Goal: Transaction & Acquisition: Purchase product/service

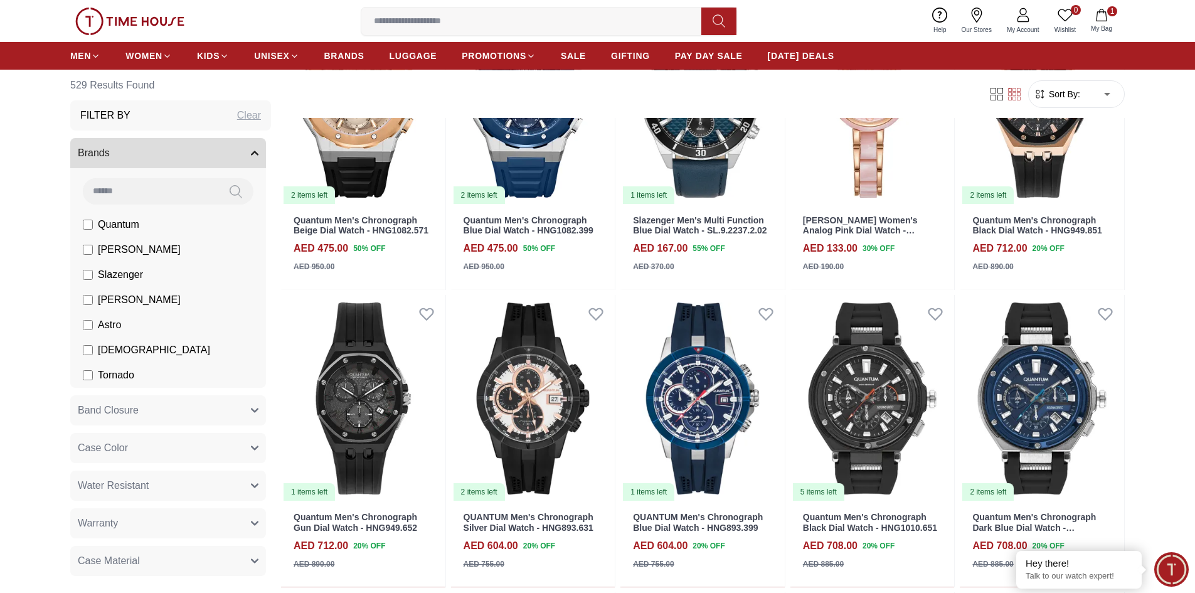
scroll to position [1381, 0]
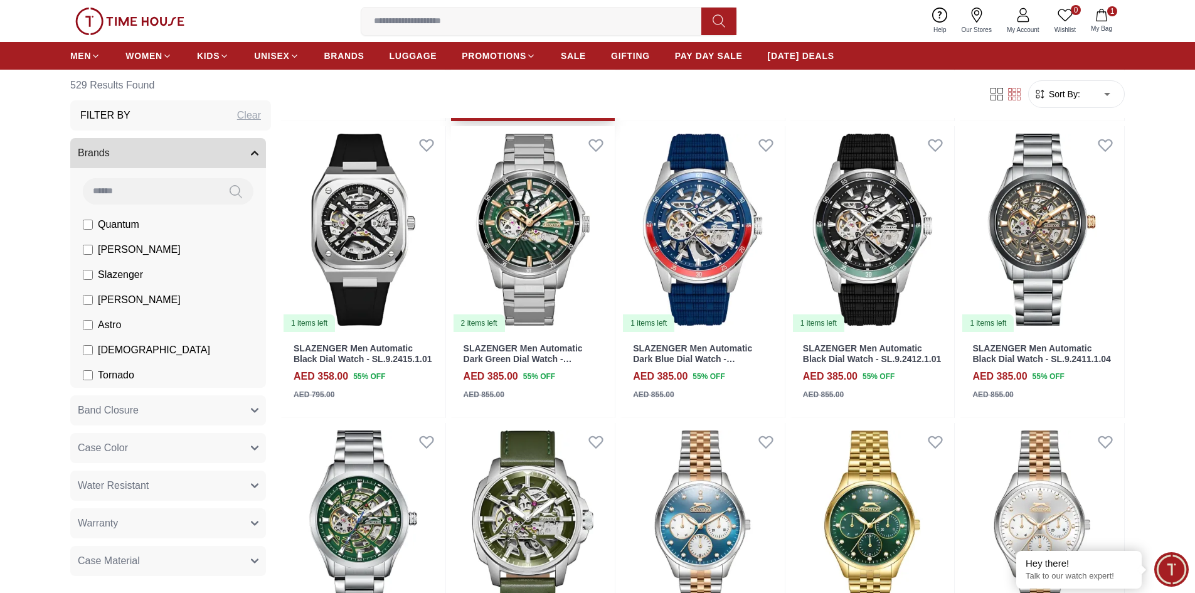
scroll to position [3138, 0]
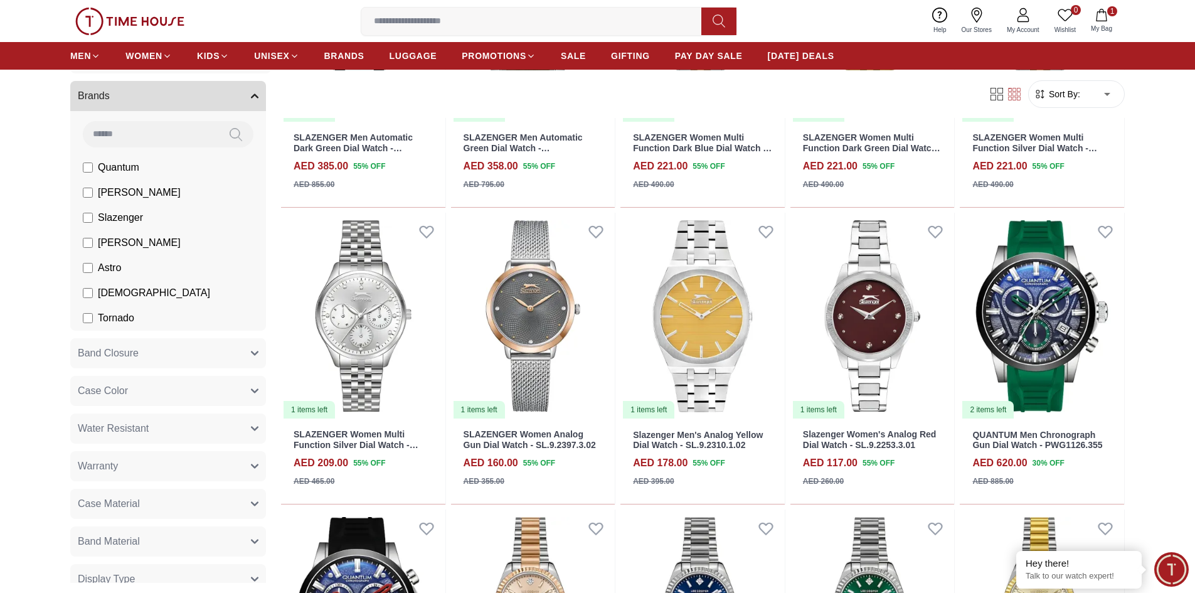
scroll to position [126, 0]
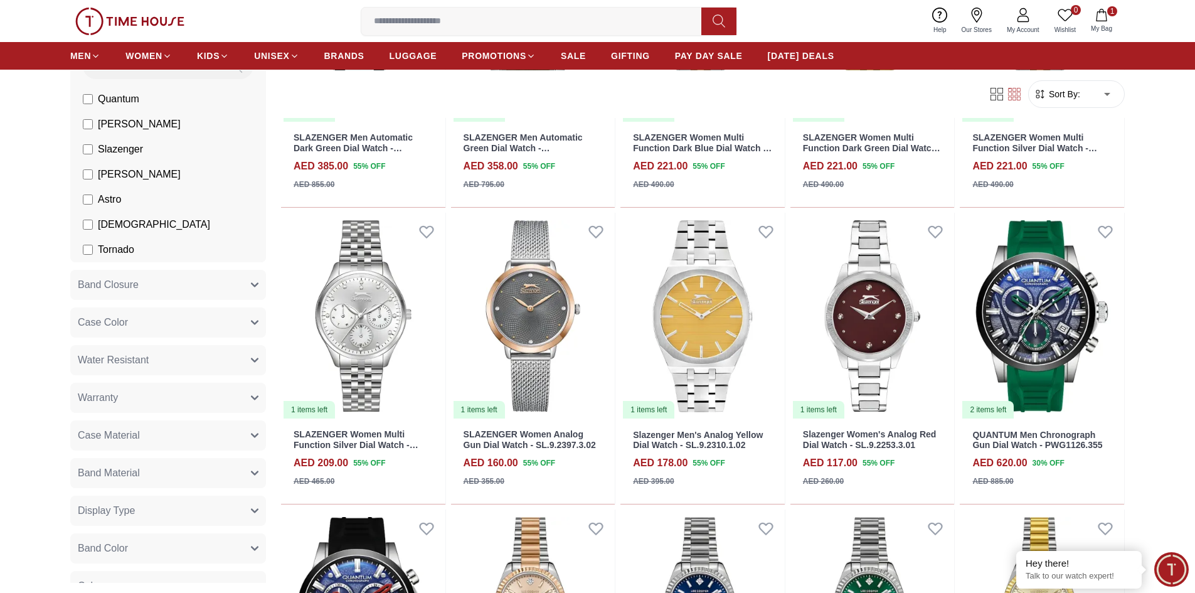
click at [110, 252] on span "Tornado" at bounding box center [116, 249] width 36 height 15
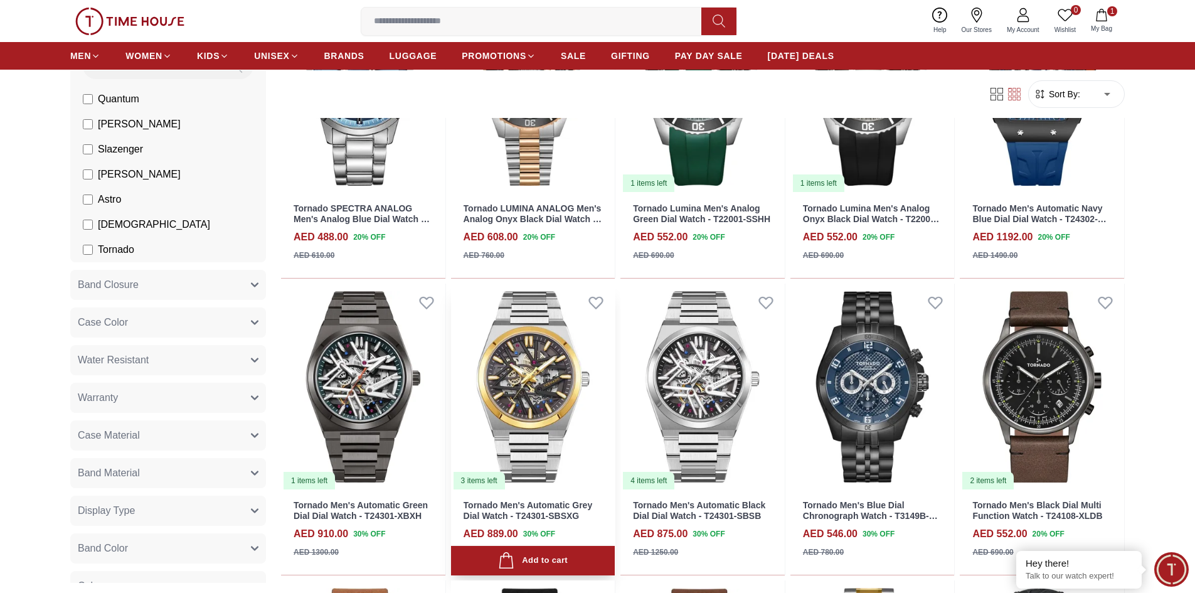
scroll to position [690, 0]
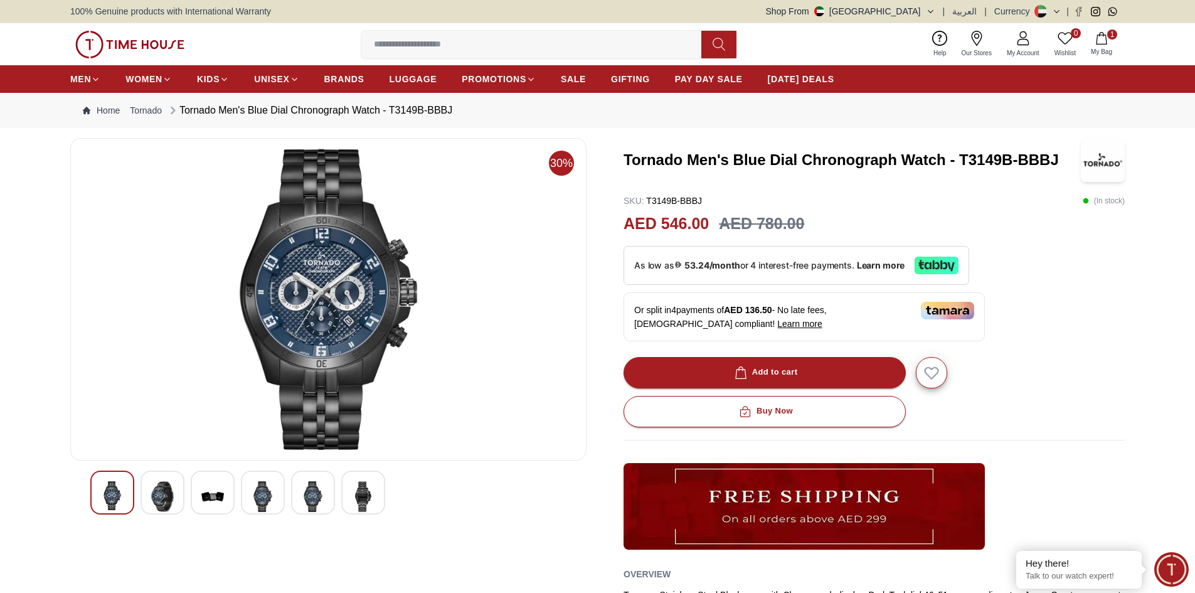
click at [160, 511] on img at bounding box center [162, 496] width 23 height 31
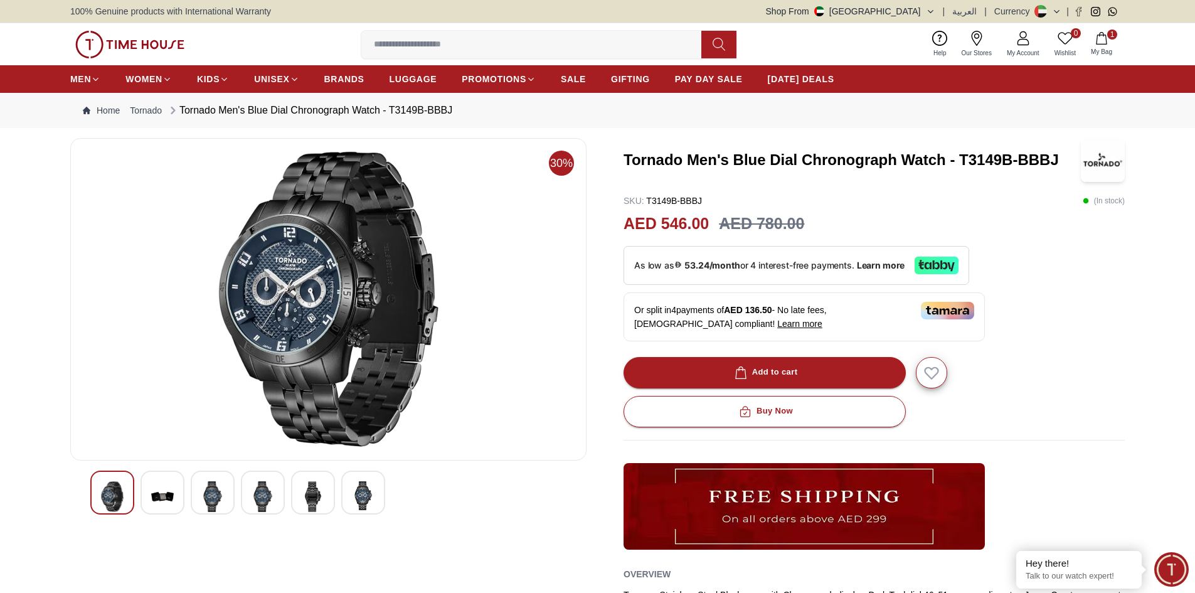
click at [227, 495] on div at bounding box center [213, 493] width 44 height 44
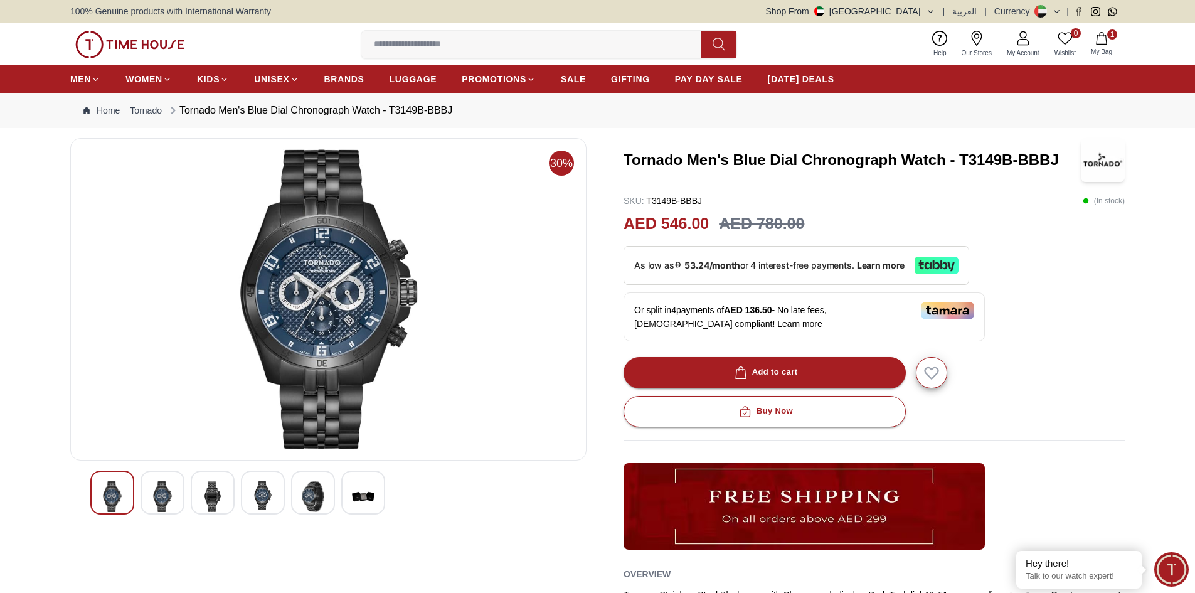
click at [261, 493] on img at bounding box center [263, 495] width 23 height 29
click at [353, 497] on img at bounding box center [363, 496] width 23 height 31
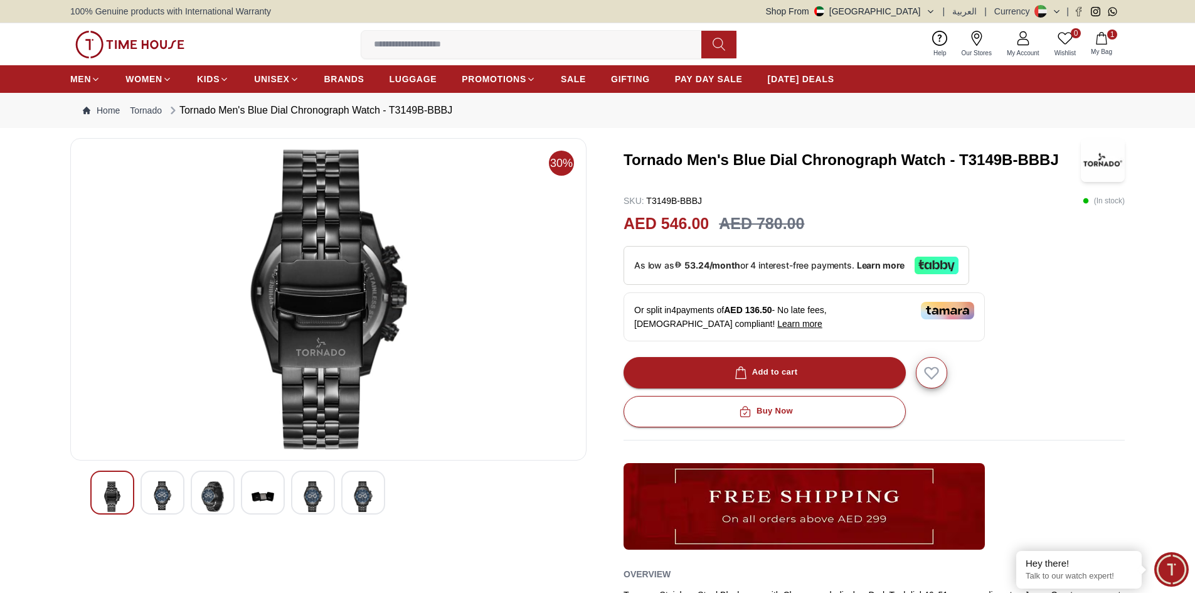
click at [310, 502] on img at bounding box center [313, 496] width 23 height 31
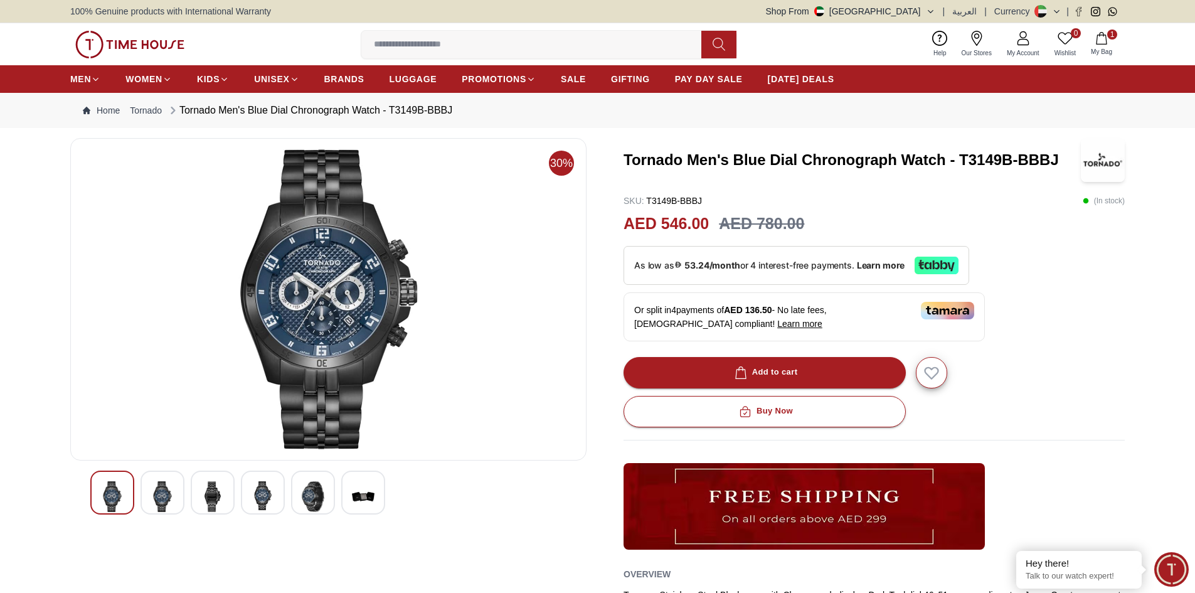
click at [161, 498] on img at bounding box center [162, 496] width 23 height 31
click at [317, 496] on img at bounding box center [313, 496] width 23 height 31
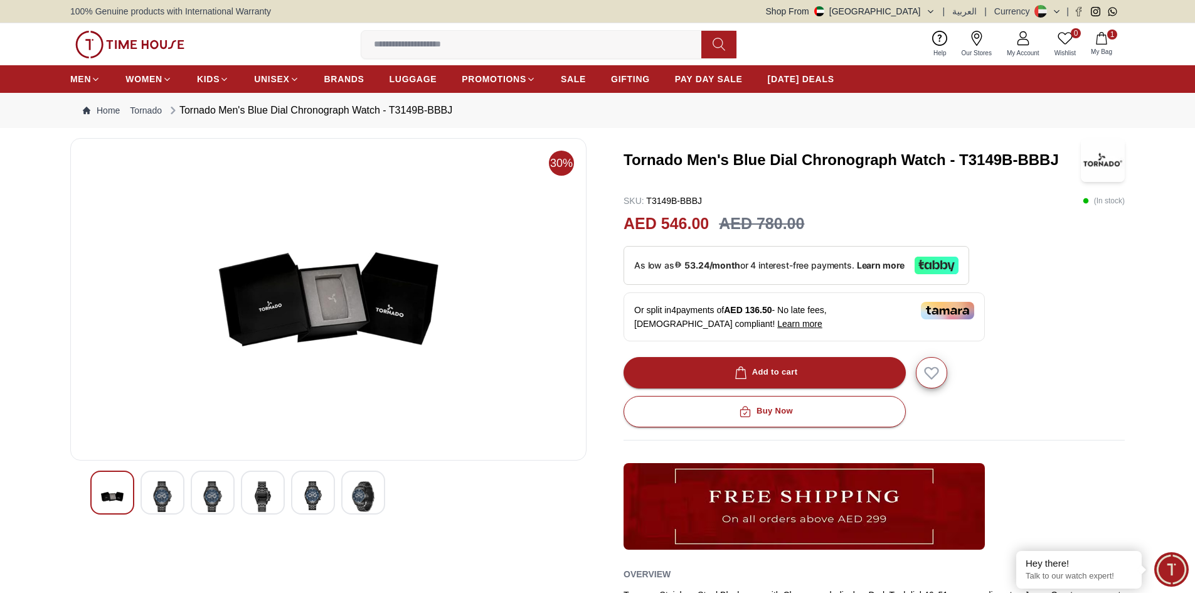
click at [372, 505] on img at bounding box center [363, 496] width 23 height 31
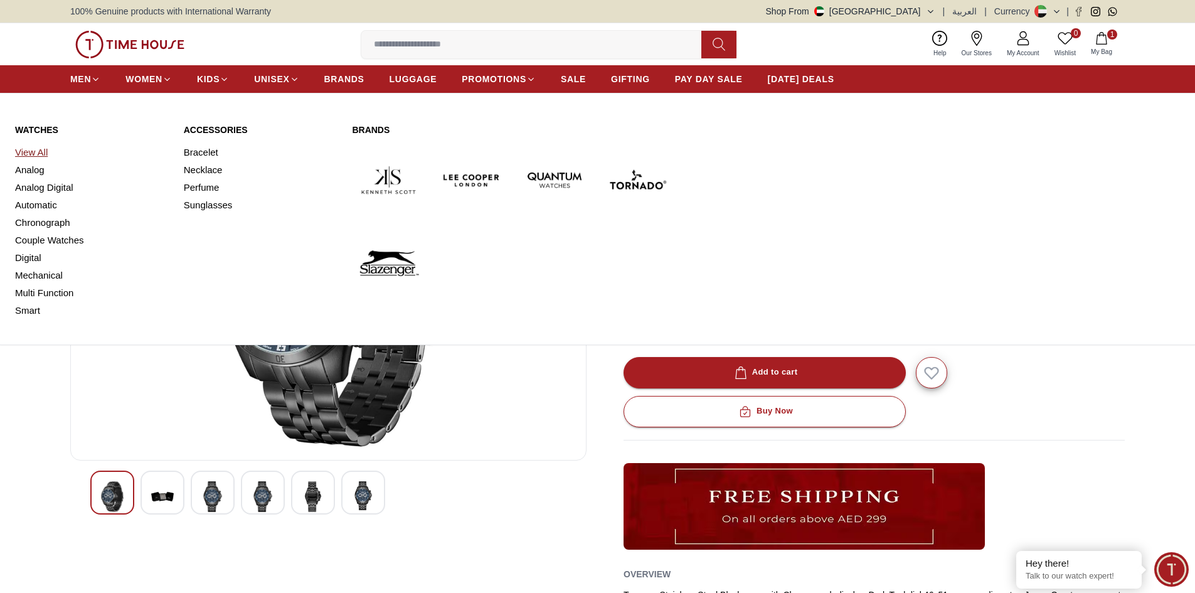
click at [40, 156] on link "View All" at bounding box center [92, 153] width 154 height 18
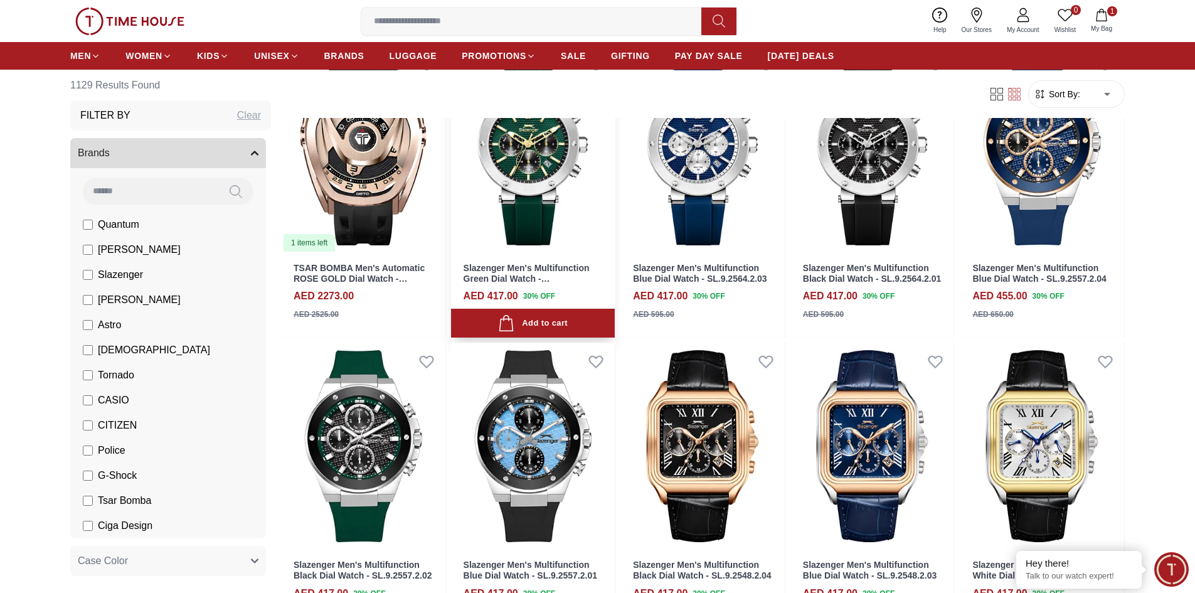
scroll to position [314, 0]
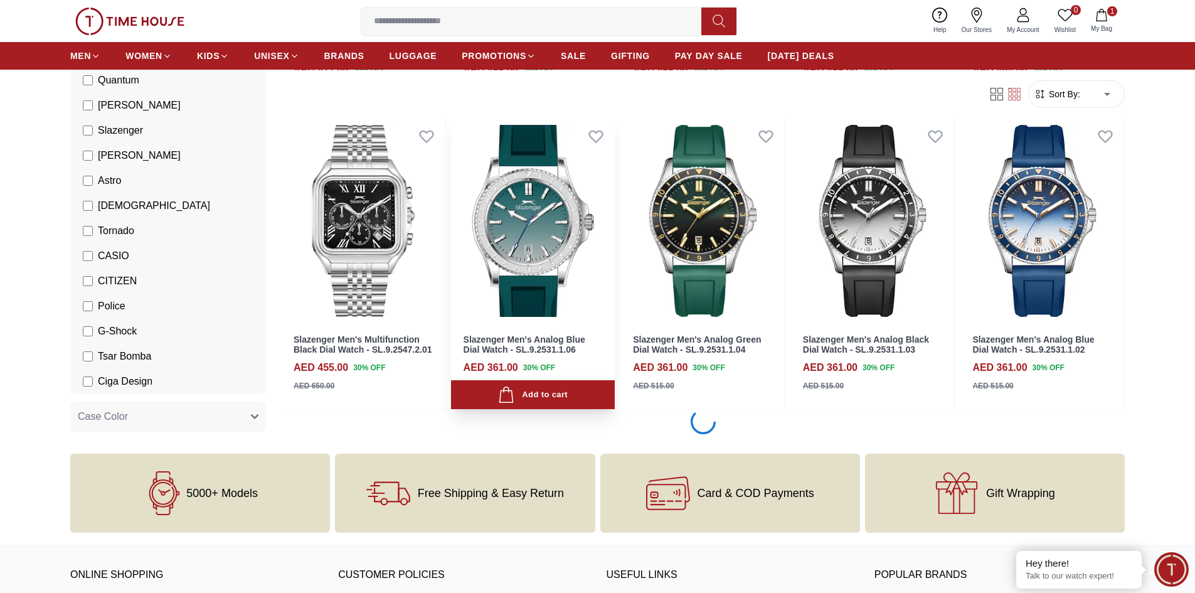
scroll to position [1004, 0]
